Goal: Check status: Check status

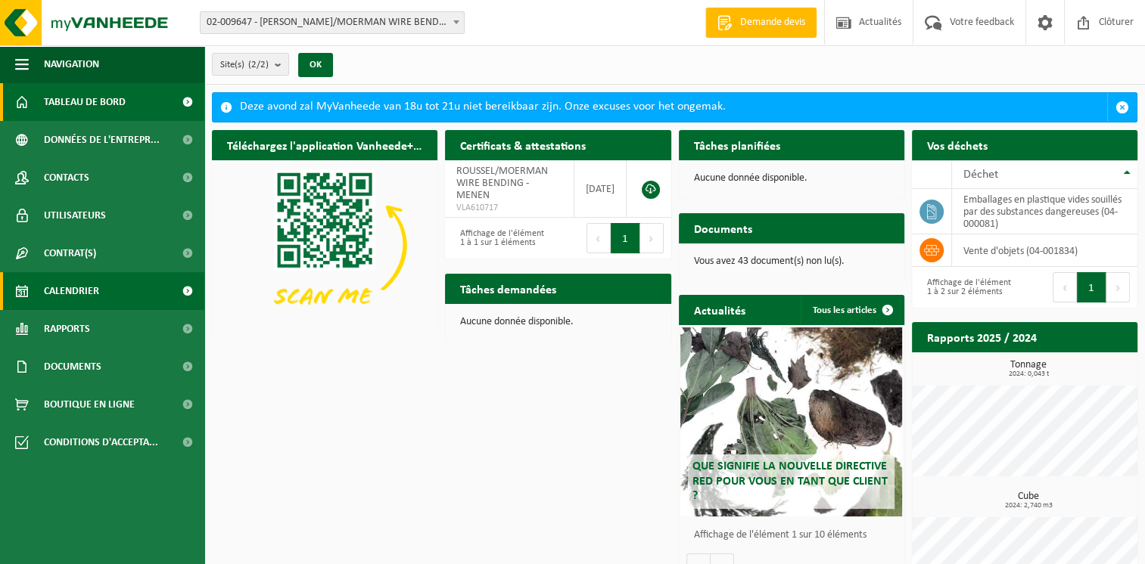
click at [79, 289] on span "Calendrier" at bounding box center [71, 291] width 55 height 38
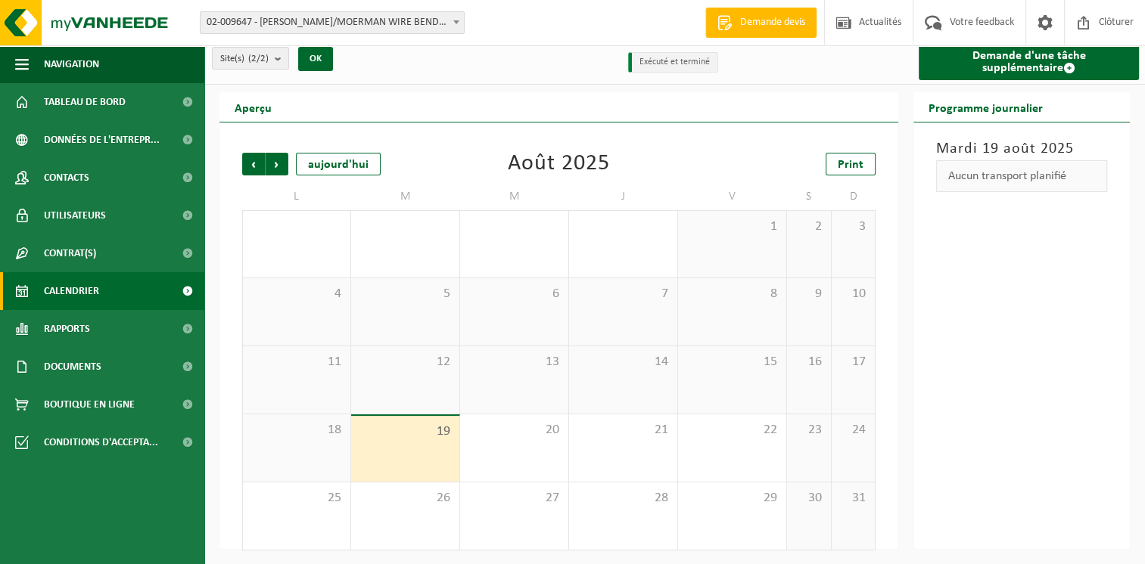
scroll to position [8, 0]
click at [337, 24] on span "02-009647 - [PERSON_NAME]/[PERSON_NAME] WIRE BENDING - MENEN" at bounding box center [332, 22] width 263 height 21
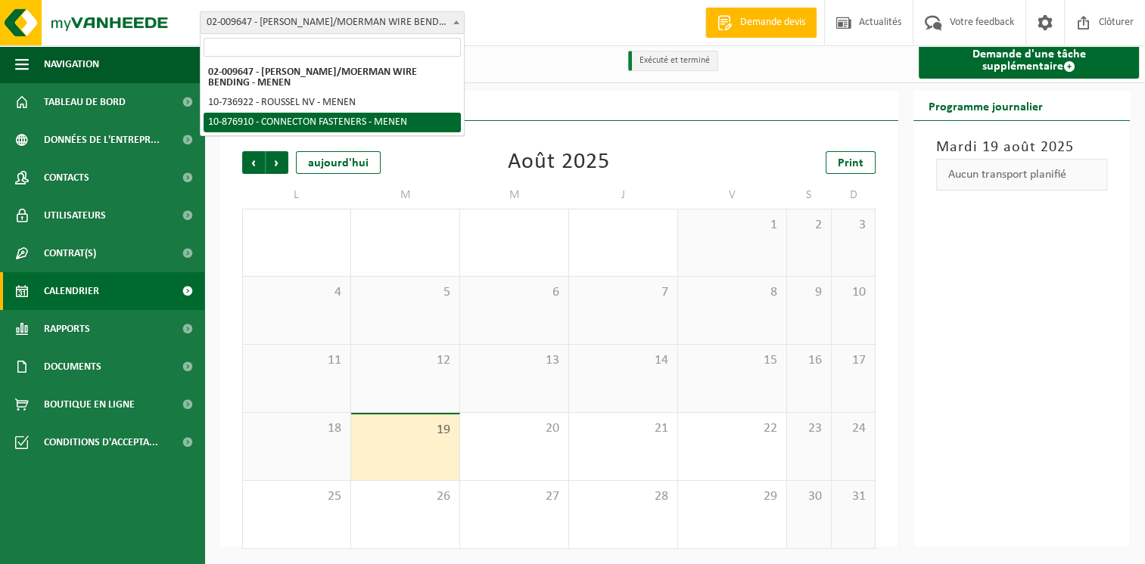
select select "107749"
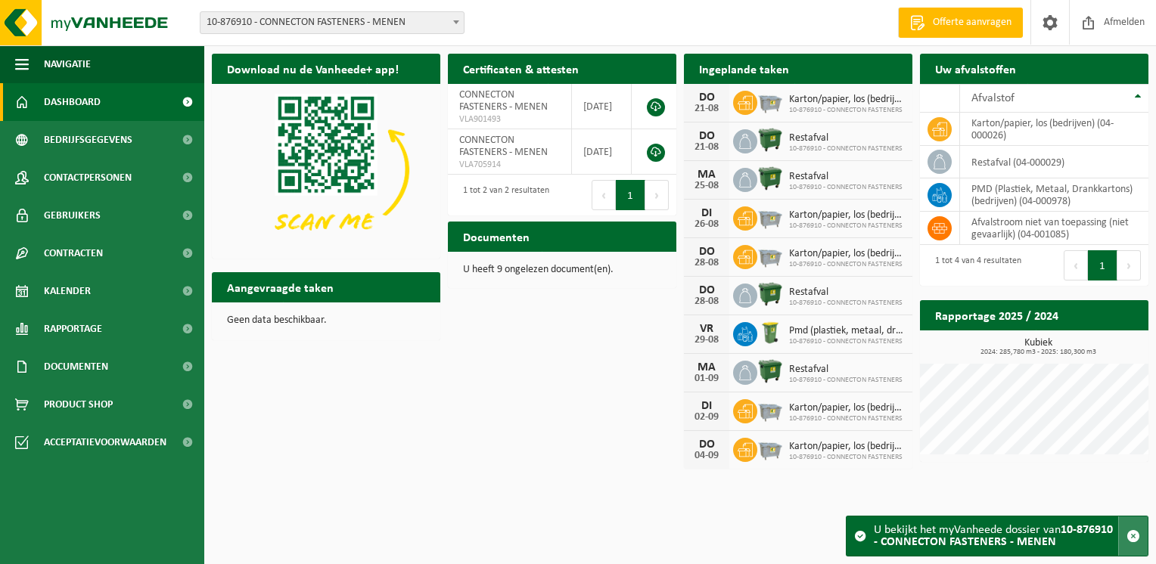
click at [1132, 534] on span "button" at bounding box center [1134, 537] width 14 height 14
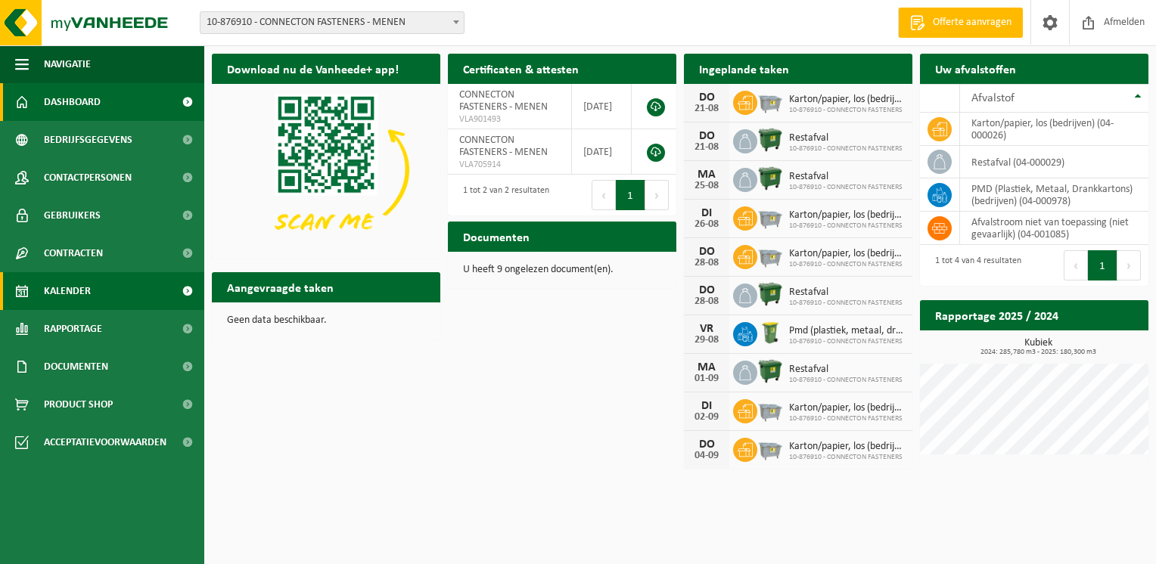
click at [73, 288] on span "Kalender" at bounding box center [67, 291] width 47 height 38
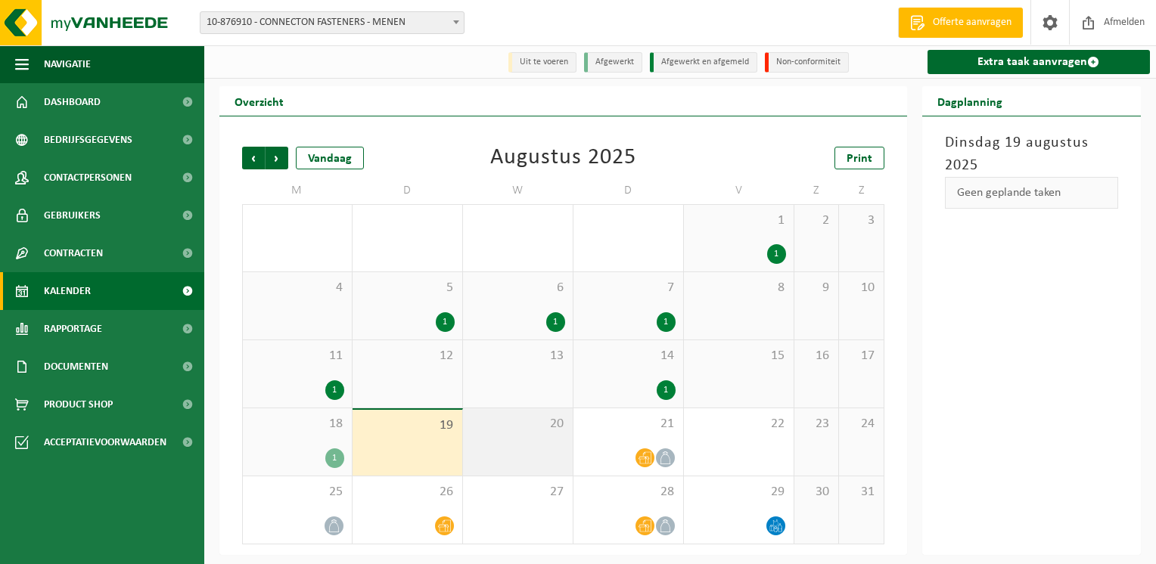
click at [514, 440] on div "20" at bounding box center [518, 442] width 110 height 67
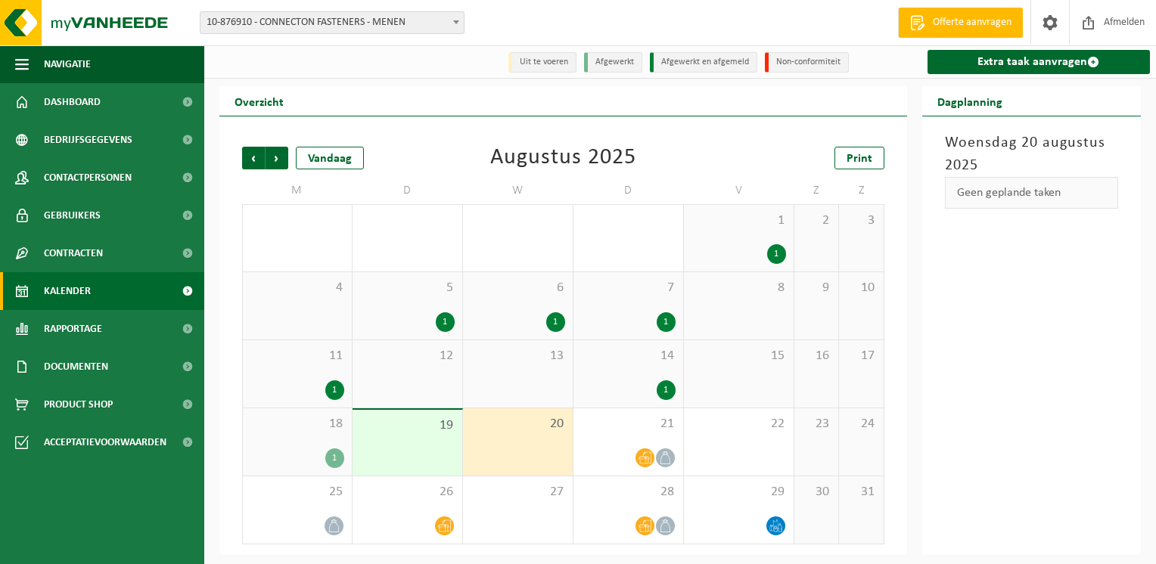
click at [381, 459] on div "19" at bounding box center [408, 443] width 110 height 66
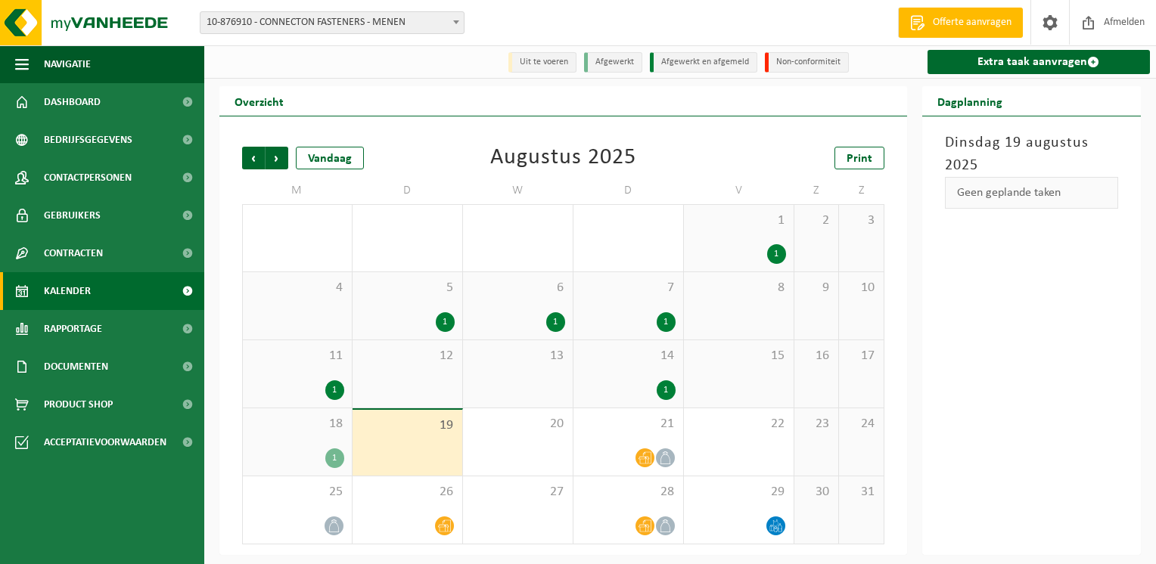
click at [316, 452] on div "1" at bounding box center [297, 459] width 94 height 20
